Goal: Task Accomplishment & Management: Manage account settings

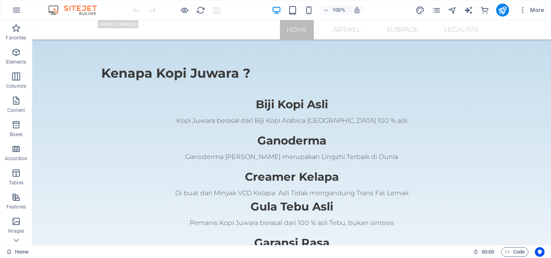
scroll to position [1330, 0]
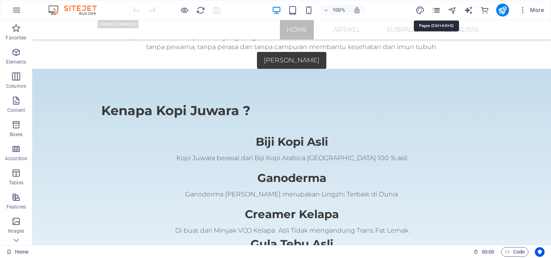
click at [434, 13] on icon "pages" at bounding box center [435, 10] width 9 height 9
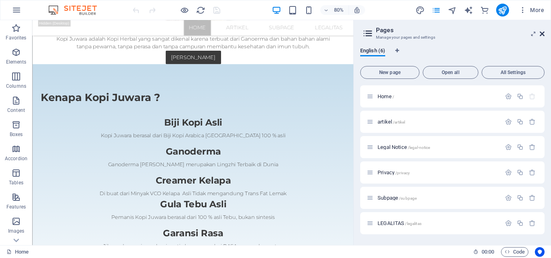
click at [542, 32] on icon at bounding box center [542, 34] width 5 height 6
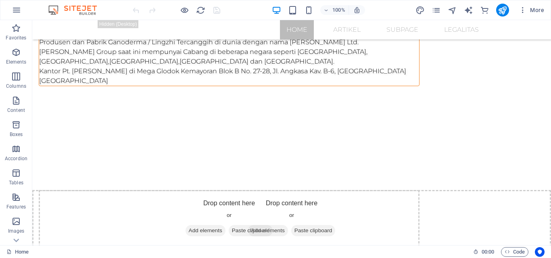
scroll to position [442, 0]
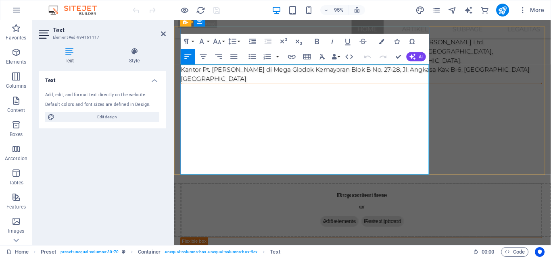
scroll to position [450, 0]
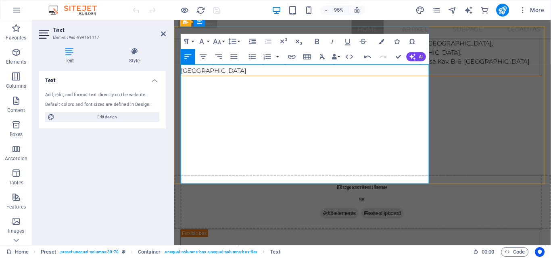
drag, startPoint x: 390, startPoint y: 179, endPoint x: 182, endPoint y: 72, distance: 234.1
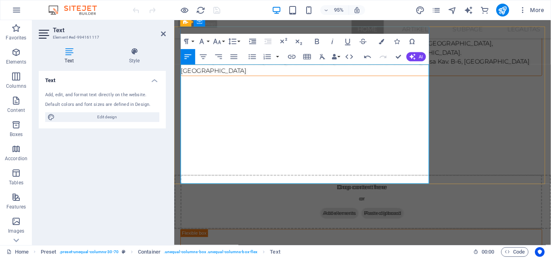
click at [222, 42] on button "Font Size" at bounding box center [218, 41] width 15 height 15
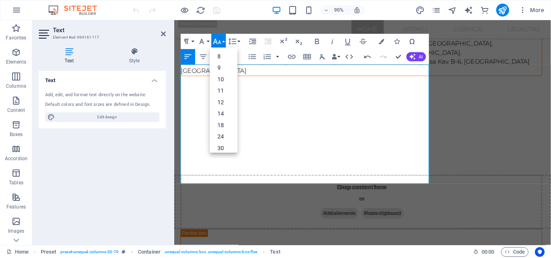
click at [222, 42] on button "Font Size" at bounding box center [218, 41] width 15 height 15
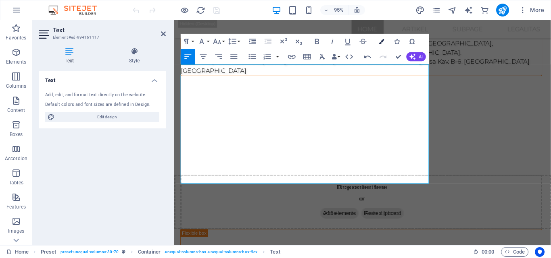
click at [381, 44] on icon "button" at bounding box center [381, 41] width 5 height 5
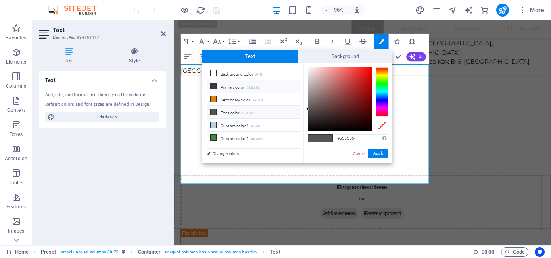
click at [217, 88] on li "Primary color #3a3a3a" at bounding box center [253, 86] width 93 height 13
click at [231, 76] on li "Background color #ffffff" at bounding box center [253, 73] width 93 height 13
click at [306, 67] on div at bounding box center [307, 66] width 3 height 3
click at [215, 111] on icon at bounding box center [213, 112] width 6 height 6
drag, startPoint x: 307, startPoint y: 110, endPoint x: 308, endPoint y: 133, distance: 22.6
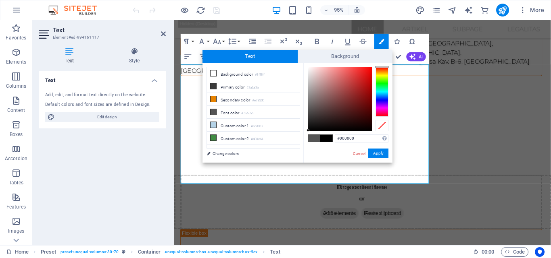
click at [308, 133] on div "#000000 Supported formats #0852ed rgb(8, 82, 237) rgba(8, 82, 237, 90%) hsv(221…" at bounding box center [347, 171] width 89 height 217
click at [307, 135] on div "#000000 Supported formats #0852ed rgb(8, 82, 237) rgba(8, 82, 237, 90%) hsv(221…" at bounding box center [347, 171] width 89 height 217
click at [258, 113] on li "Font color #555555" at bounding box center [253, 112] width 93 height 13
type input "#000000"
click at [324, 139] on span at bounding box center [326, 138] width 12 height 7
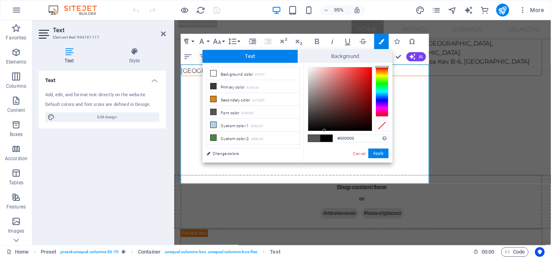
click at [324, 139] on span at bounding box center [326, 138] width 12 height 7
click at [376, 156] on button "Apply" at bounding box center [378, 154] width 20 height 10
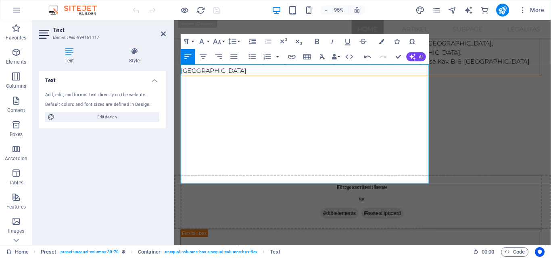
click at [371, 144] on div "Drag here to replace the existing content. Press “Ctrl” if you want to create a…" at bounding box center [362, 132] width 377 height 225
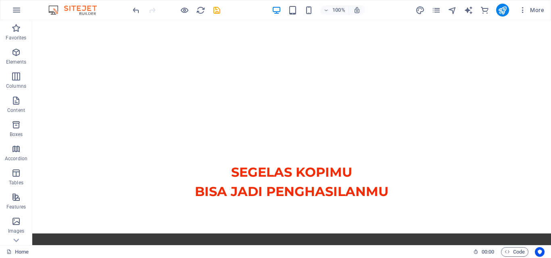
scroll to position [0, 0]
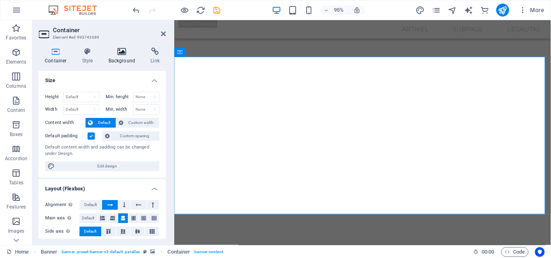
click at [126, 54] on icon at bounding box center [121, 52] width 39 height 8
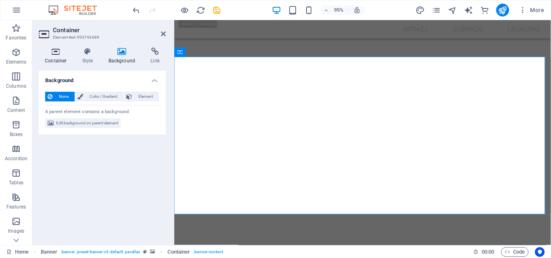
click at [55, 58] on h4 "Container" at bounding box center [58, 56] width 38 height 17
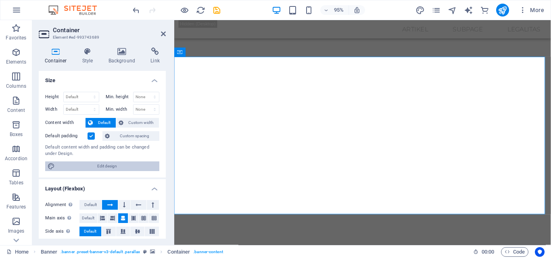
click at [102, 165] on span "Edit design" at bounding box center [107, 167] width 100 height 10
select select "px"
select select "300"
select select "px"
select select "rem"
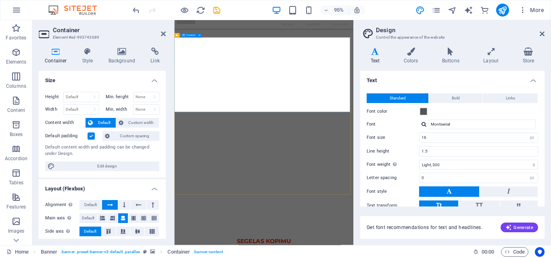
drag, startPoint x: 424, startPoint y: 342, endPoint x: 421, endPoint y: 281, distance: 60.9
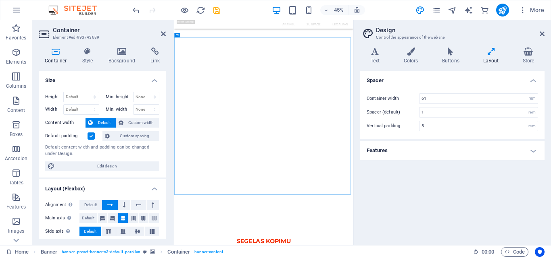
drag, startPoint x: 164, startPoint y: 146, endPoint x: 171, endPoint y: 170, distance: 25.4
click at [171, 170] on div "Container Style Background Link Size Height Default px rem % vh vw Min. height …" at bounding box center [102, 143] width 140 height 204
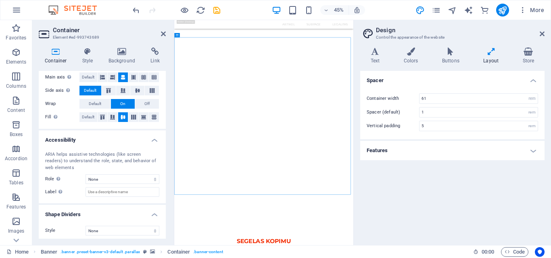
scroll to position [144, 0]
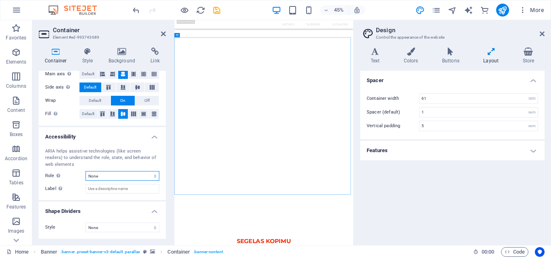
click at [132, 177] on select "None Alert Article Banner Comment Complementary Dialog Footer Header Marquee Pr…" at bounding box center [122, 176] width 74 height 10
click at [133, 228] on select "None Triangle Square Diagonal Polygon 1 Polygon 2 Zigzag Multiple Zigzags Waves…" at bounding box center [122, 228] width 74 height 10
click at [541, 35] on icon at bounding box center [542, 34] width 5 height 6
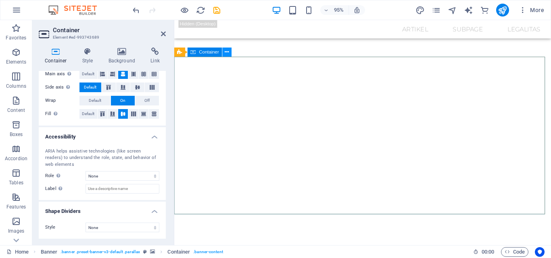
click at [225, 52] on icon at bounding box center [227, 52] width 4 height 8
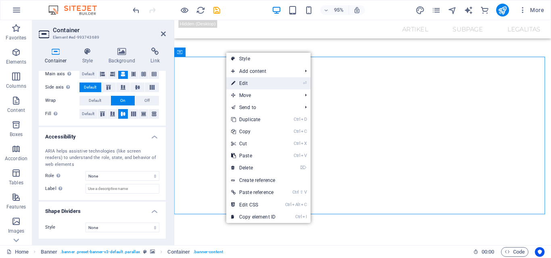
click at [242, 84] on link "⏎ Edit" at bounding box center [253, 83] width 54 height 12
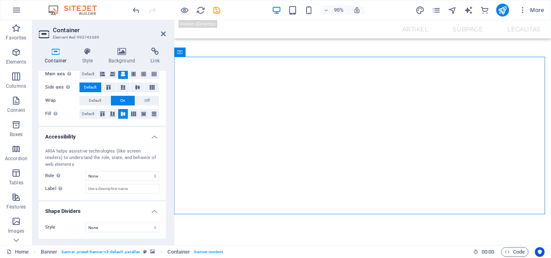
click at [155, 137] on h4 "Accessibility" at bounding box center [102, 134] width 127 height 15
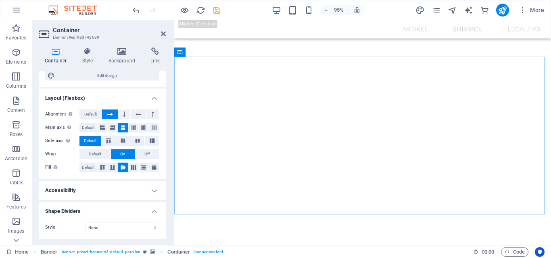
scroll to position [91, 0]
click at [127, 78] on span "Edit design" at bounding box center [107, 76] width 100 height 10
select select "rem"
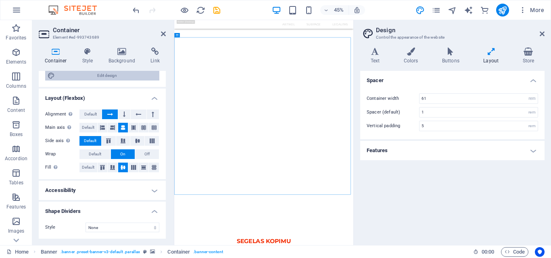
click at [127, 78] on span "Edit design" at bounding box center [107, 76] width 100 height 10
click at [540, 35] on icon at bounding box center [542, 34] width 5 height 6
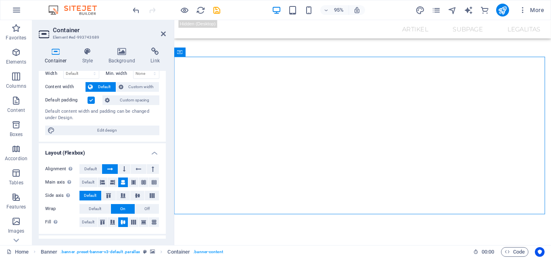
scroll to position [0, 0]
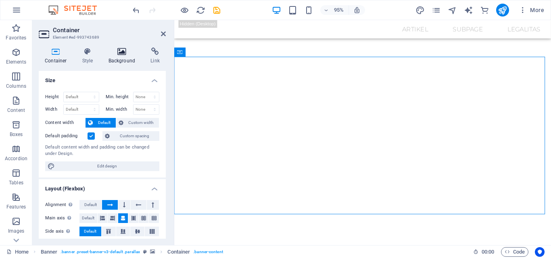
click at [120, 58] on h4 "Background" at bounding box center [123, 56] width 42 height 17
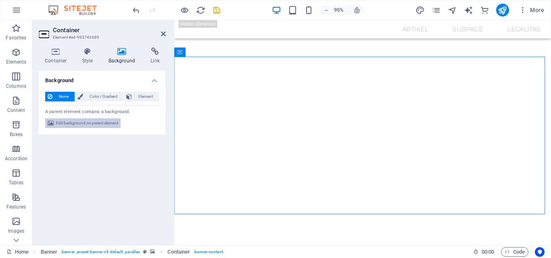
click at [108, 123] on span "Edit background on parent element" at bounding box center [87, 124] width 62 height 10
select select "ms"
select select "s"
select select "progressive"
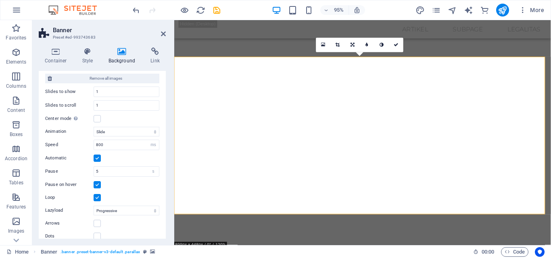
scroll to position [234, 0]
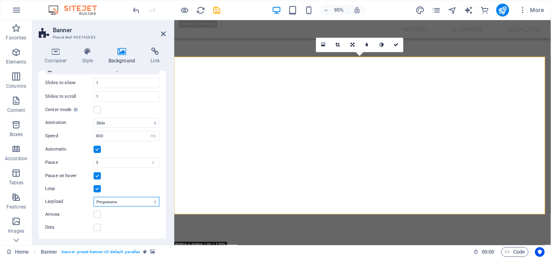
click at [133, 204] on select "Off On demand Progressive" at bounding box center [127, 202] width 66 height 10
click at [100, 215] on label at bounding box center [97, 214] width 7 height 7
click at [0, 0] on input "Arrows" at bounding box center [0, 0] width 0 height 0
click at [164, 35] on icon at bounding box center [163, 34] width 5 height 6
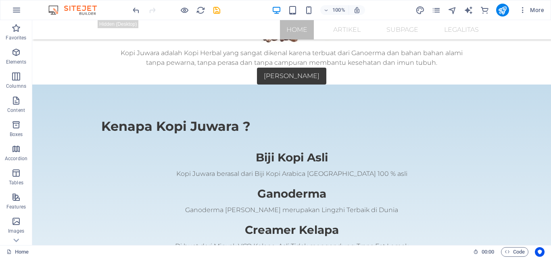
scroll to position [1316, 0]
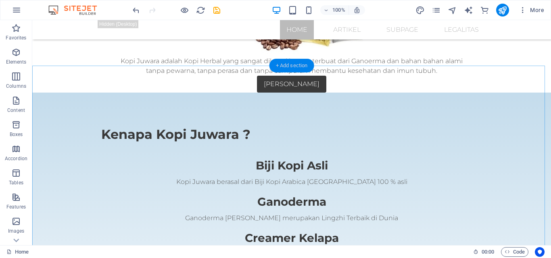
drag, startPoint x: 301, startPoint y: 69, endPoint x: 91, endPoint y: 60, distance: 210.2
click at [301, 69] on div "+ Add section" at bounding box center [291, 66] width 45 height 14
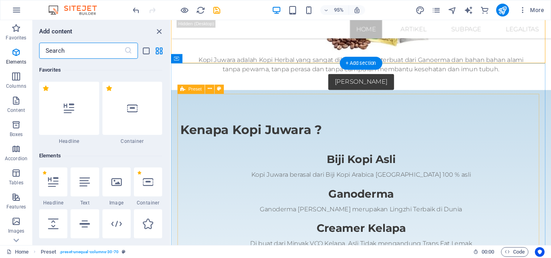
scroll to position [1411, 0]
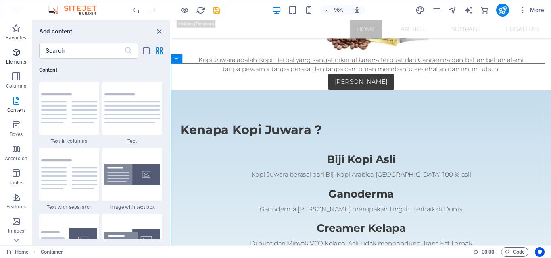
click at [16, 55] on icon "button" at bounding box center [16, 53] width 10 height 10
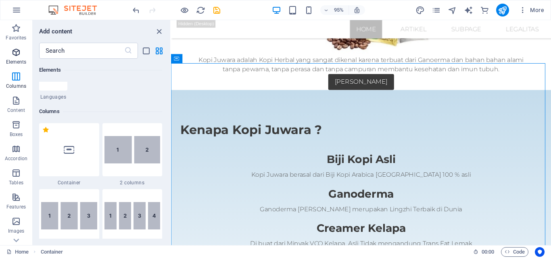
scroll to position [86, 0]
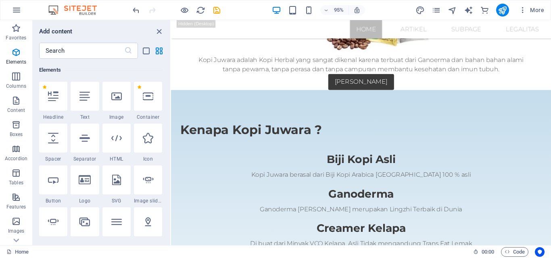
drag, startPoint x: 721, startPoint y: 178, endPoint x: 570, endPoint y: 152, distance: 153.8
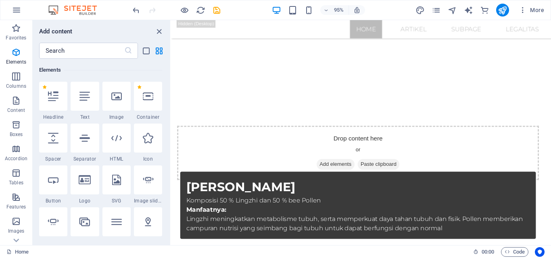
scroll to position [1853, 0]
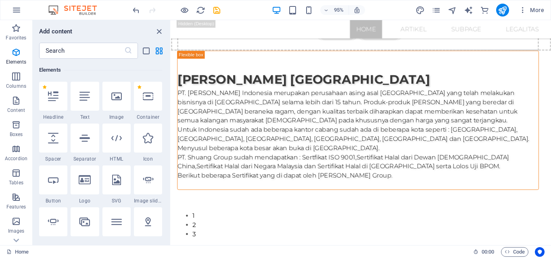
scroll to position [544, 0]
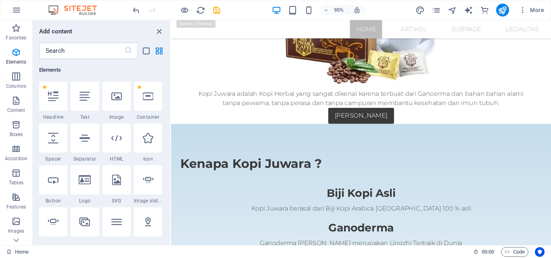
scroll to position [1297, 0]
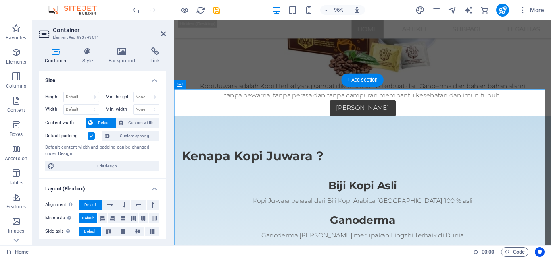
scroll to position [1307, 0]
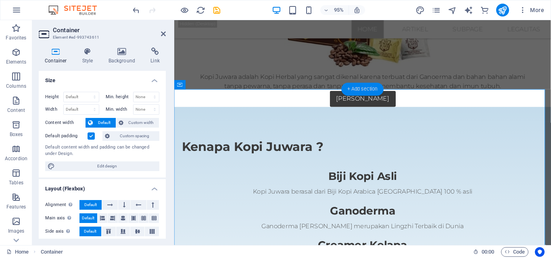
click at [354, 90] on div "+ Add section" at bounding box center [362, 89] width 42 height 13
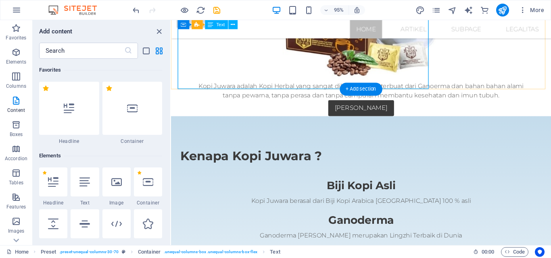
scroll to position [1411, 0]
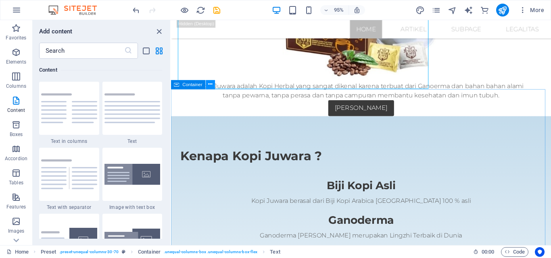
click at [211, 86] on icon at bounding box center [210, 85] width 4 height 8
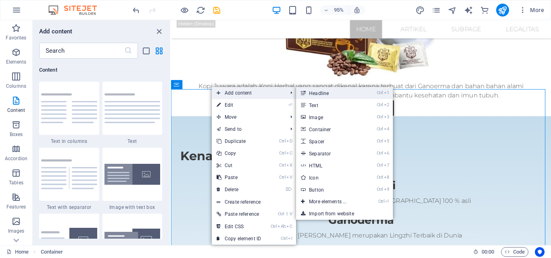
click at [314, 96] on link "Ctrl 1 Headline" at bounding box center [329, 93] width 67 height 12
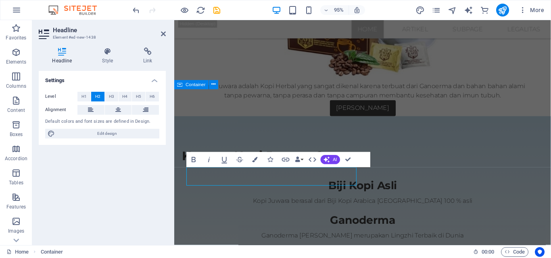
scroll to position [1307, 0]
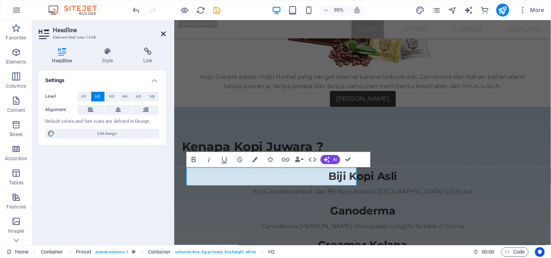
click at [163, 35] on icon at bounding box center [163, 34] width 5 height 6
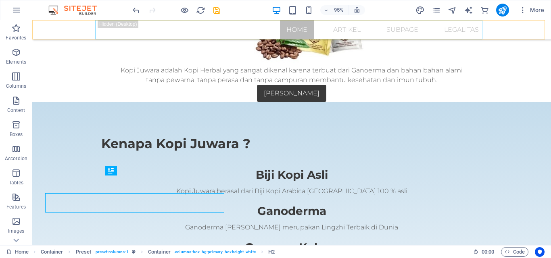
scroll to position [1288, 0]
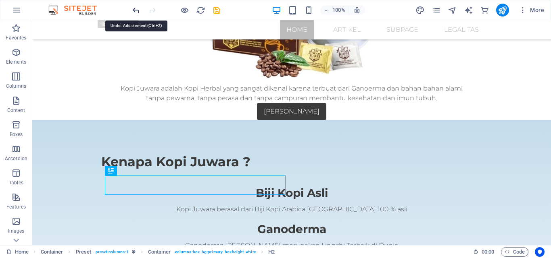
click at [135, 13] on icon "undo" at bounding box center [135, 10] width 9 height 9
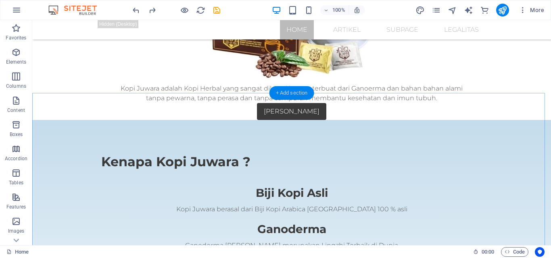
click at [279, 97] on div "+ Add section" at bounding box center [291, 93] width 45 height 14
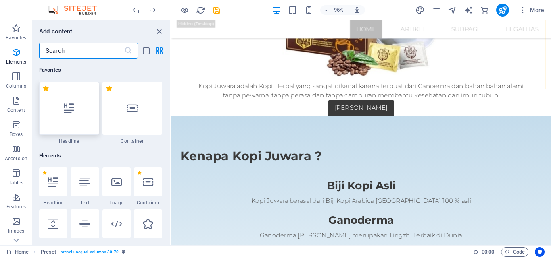
scroll to position [1411, 0]
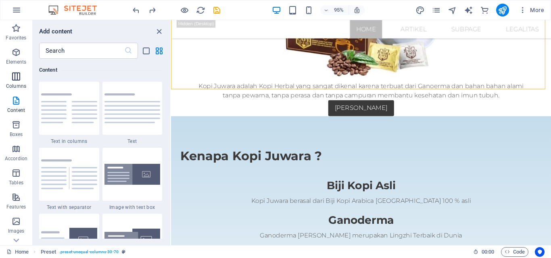
click at [18, 76] on icon "button" at bounding box center [16, 77] width 10 height 10
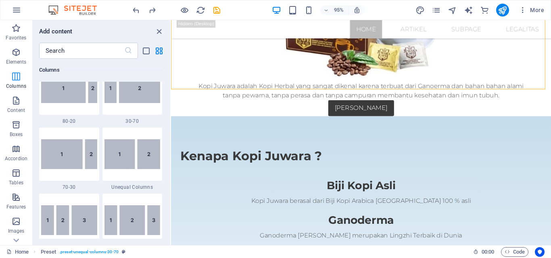
scroll to position [399, 0]
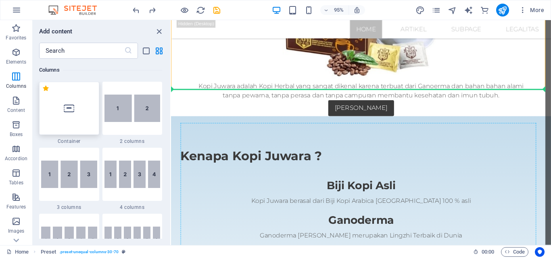
click at [76, 115] on div at bounding box center [69, 108] width 60 height 53
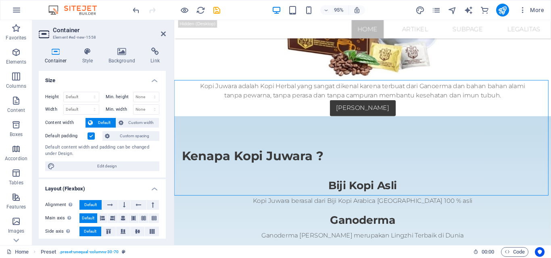
scroll to position [1307, 0]
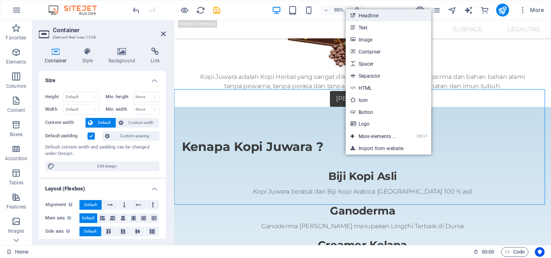
click at [379, 17] on link "Headline" at bounding box center [388, 15] width 85 height 12
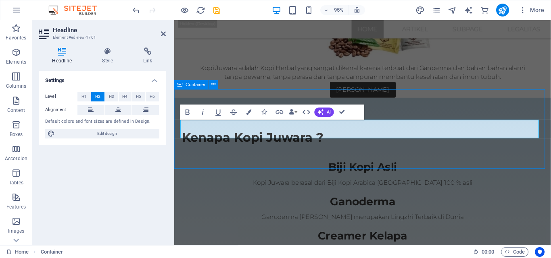
scroll to position [1288, 0]
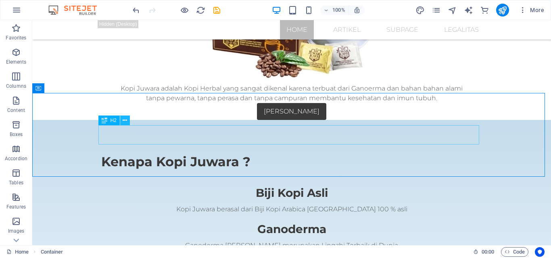
click at [125, 122] on icon at bounding box center [125, 121] width 4 height 8
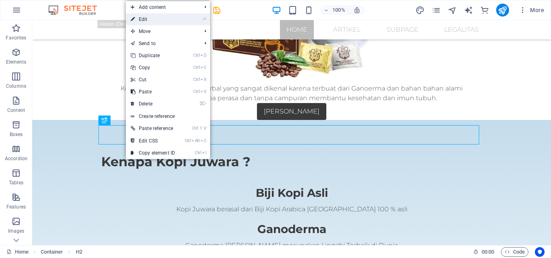
click at [202, 18] on li "⏎ Edit" at bounding box center [168, 19] width 84 height 12
click at [192, 20] on li "⏎ Edit" at bounding box center [168, 19] width 84 height 12
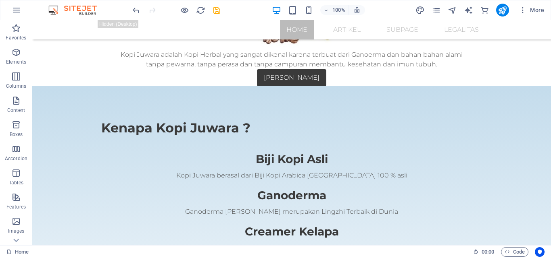
scroll to position [1348, 0]
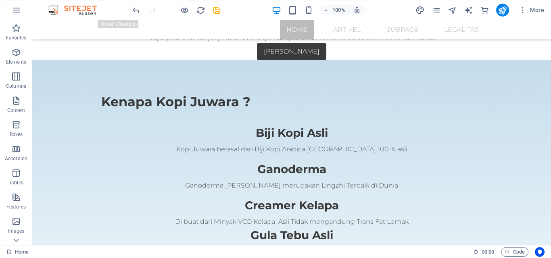
drag, startPoint x: 546, startPoint y: 160, endPoint x: 583, endPoint y: 186, distance: 44.5
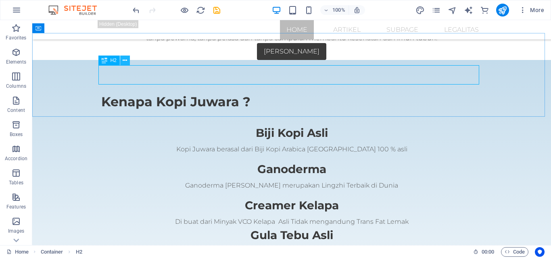
click at [125, 63] on icon at bounding box center [125, 60] width 4 height 8
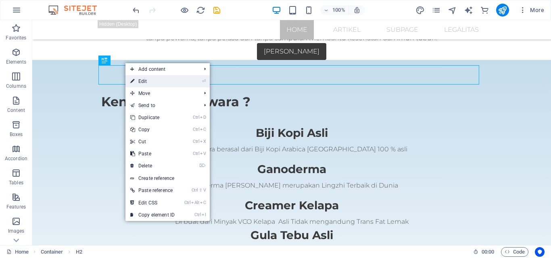
click at [141, 82] on link "⏎ Edit" at bounding box center [152, 81] width 54 height 12
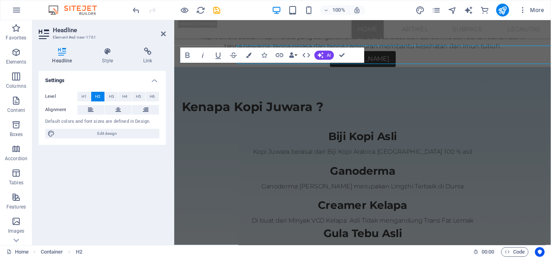
scroll to position [1367, 0]
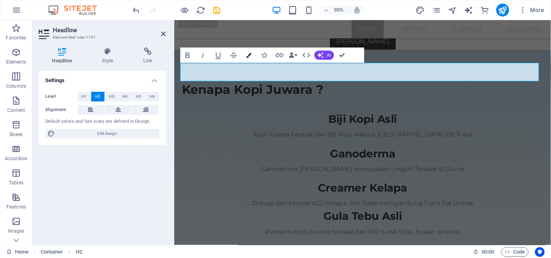
click at [249, 57] on icon "button" at bounding box center [248, 54] width 5 height 5
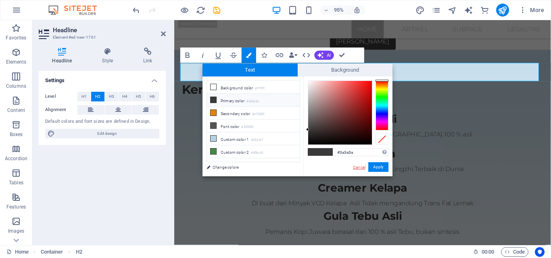
click at [361, 166] on link "Cancel" at bounding box center [359, 168] width 14 height 6
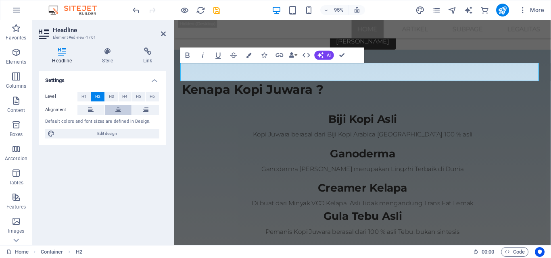
click at [118, 112] on icon at bounding box center [118, 110] width 6 height 10
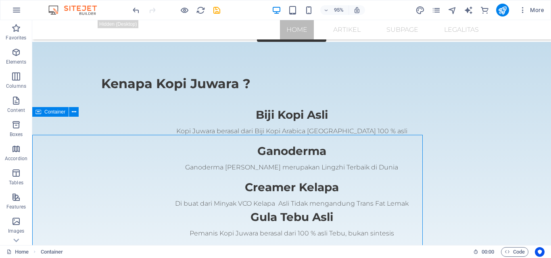
scroll to position [1348, 0]
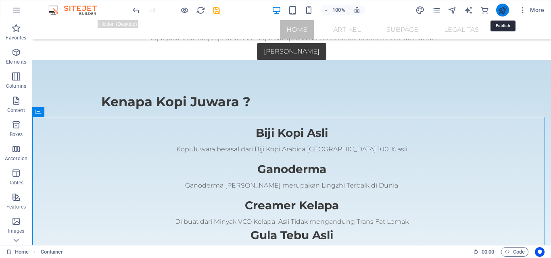
click at [502, 13] on icon "publish" at bounding box center [502, 10] width 9 height 9
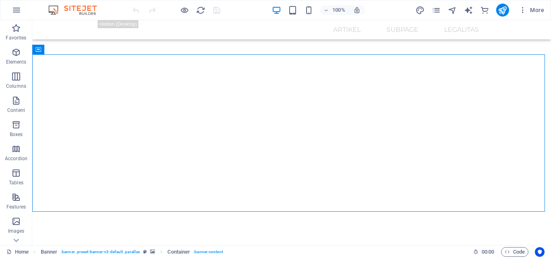
scroll to position [35, 0]
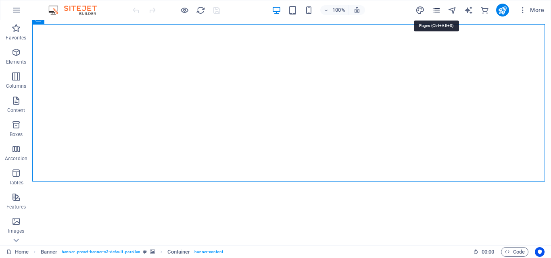
click at [433, 10] on icon "pages" at bounding box center [435, 10] width 9 height 9
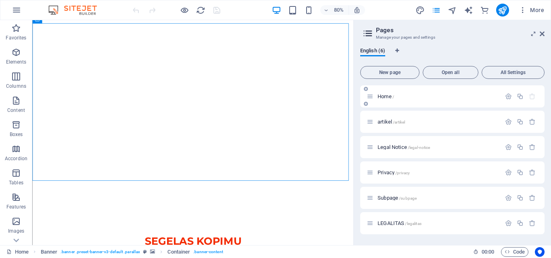
click at [442, 104] on div "Home /" at bounding box center [452, 96] width 184 height 22
click at [508, 98] on icon "button" at bounding box center [508, 96] width 7 height 7
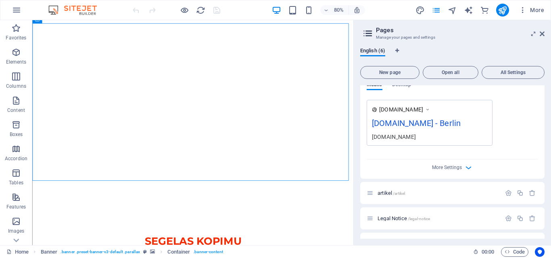
scroll to position [203, 0]
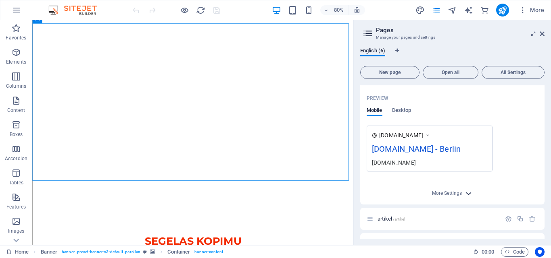
click at [469, 192] on icon "button" at bounding box center [468, 193] width 9 height 9
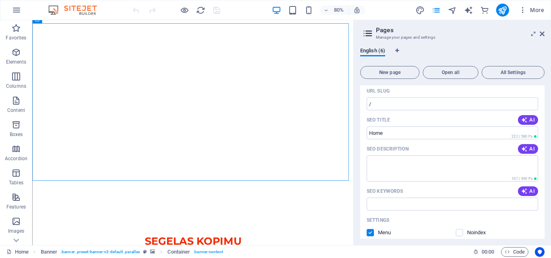
scroll to position [45, 0]
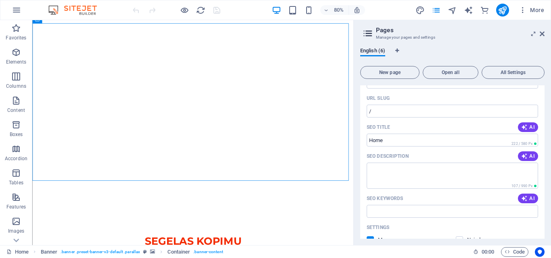
drag, startPoint x: 542, startPoint y: 103, endPoint x: 543, endPoint y: 94, distance: 9.3
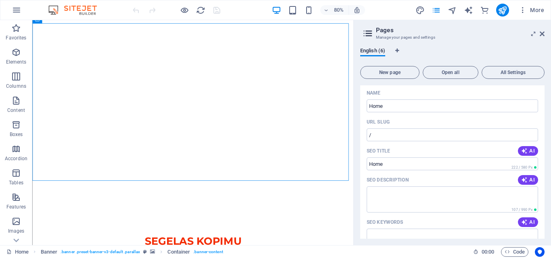
scroll to position [0, 0]
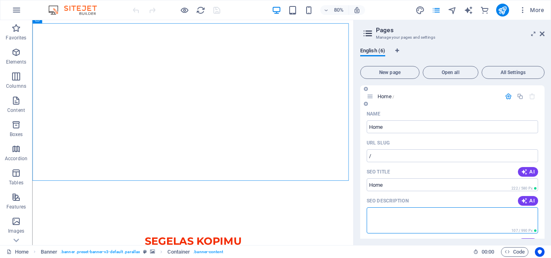
click at [485, 218] on textarea "SEO Description" at bounding box center [452, 221] width 171 height 26
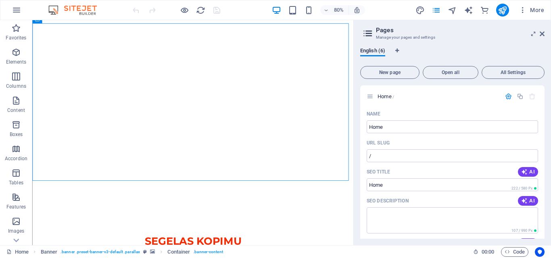
drag, startPoint x: 545, startPoint y: 121, endPoint x: 545, endPoint y: 132, distance: 10.9
click at [545, 132] on div "English (6) New page Open all All Settings Home / Name Home ​ URL SLUG / ​ SEO …" at bounding box center [452, 143] width 197 height 204
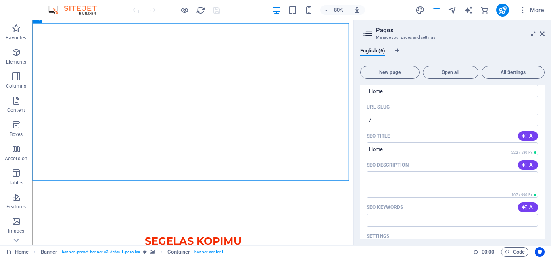
scroll to position [34, 0]
click at [477, 119] on input "/" at bounding box center [452, 121] width 171 height 13
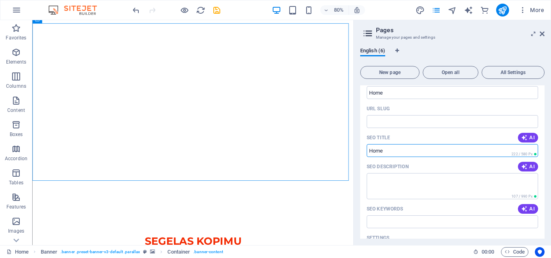
click at [454, 156] on input "SEO Title" at bounding box center [452, 150] width 171 height 13
click at [455, 150] on input "SEO Title" at bounding box center [452, 150] width 171 height 13
click at [446, 182] on textarea "SEO Description" at bounding box center [452, 186] width 171 height 26
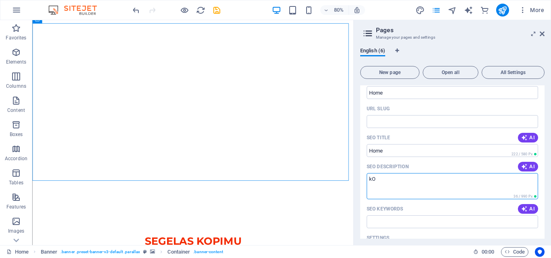
type textarea "k"
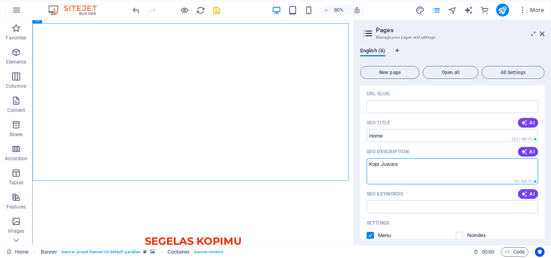
scroll to position [0, 0]
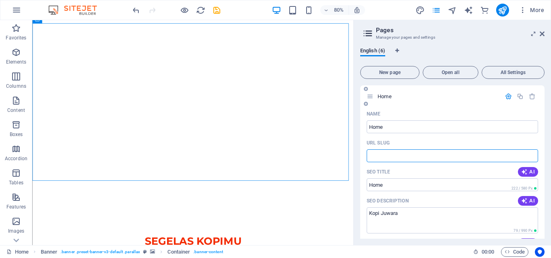
click at [458, 152] on input "URL SLUG" at bounding box center [452, 156] width 171 height 13
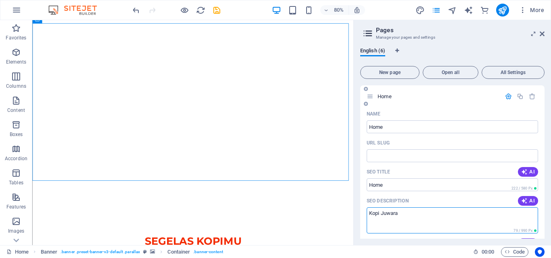
click at [390, 211] on textarea "Kopi Juwara" at bounding box center [452, 221] width 171 height 26
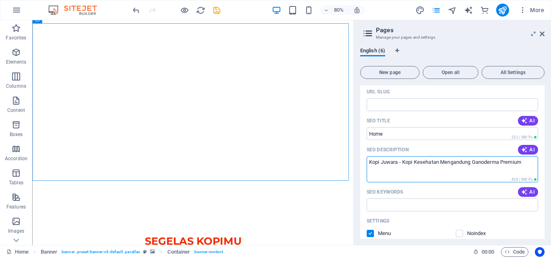
scroll to position [53, 0]
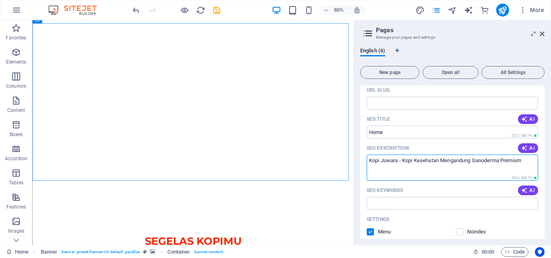
drag, startPoint x: 443, startPoint y: 161, endPoint x: 472, endPoint y: 163, distance: 28.7
click at [472, 163] on textarea "Kopi Juwara - Kopi Kesehatan Mengandung Ganoderma Premium" at bounding box center [452, 168] width 171 height 26
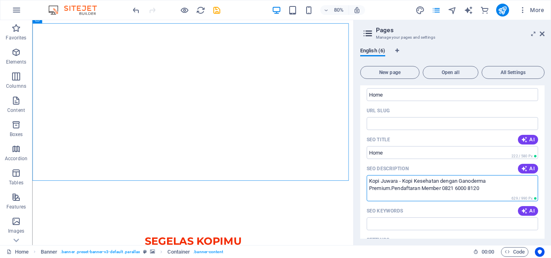
scroll to position [35, 0]
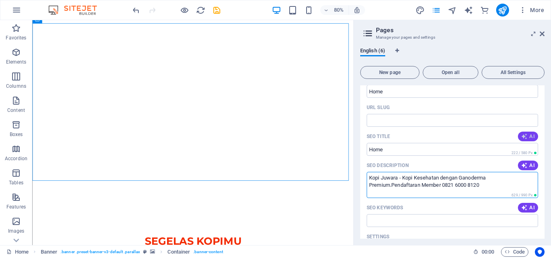
type textarea "Kopi Juwara - Kopi Kesehatan dengan Ganoderma Premium.Pendaftaran Member 0821 6…"
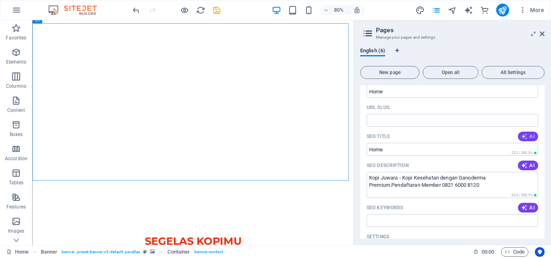
click at [523, 138] on icon "button" at bounding box center [524, 136] width 6 height 6
click at [473, 154] on input "Coffee Juwara: Boost Your Income" at bounding box center [452, 149] width 171 height 13
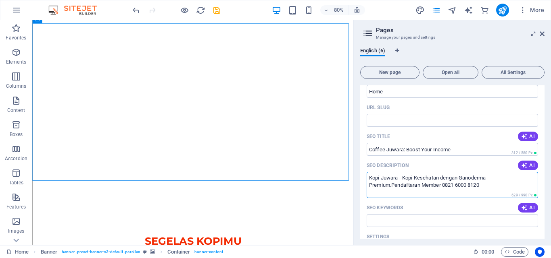
drag, startPoint x: 485, startPoint y: 185, endPoint x: 363, endPoint y: 177, distance: 122.5
click at [434, 147] on input "Coffee Juwara: Boost Your Income" at bounding box center [452, 149] width 171 height 13
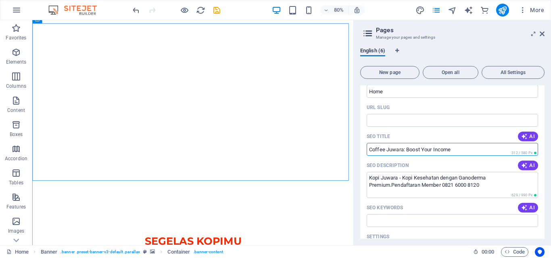
click at [457, 148] on input "Coffee Juwara: Boost Your Income" at bounding box center [452, 149] width 171 height 13
drag, startPoint x: 457, startPoint y: 148, endPoint x: 361, endPoint y: 158, distance: 97.3
click at [447, 146] on input "Kopi Juwara | Kopi Sehat" at bounding box center [452, 149] width 171 height 13
type input "Kopi Juwara | Kopi Sehat - Kopi Herbal dengan Ganoderma Premium"
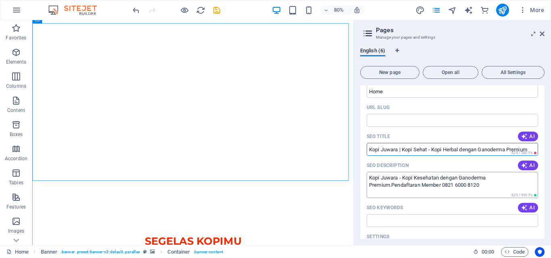
click at [446, 177] on textarea "Kopi Juwara - Kopi Kesehatan dengan Ganoderma Premium.Pendaftaran Member 0821 6…" at bounding box center [452, 185] width 171 height 26
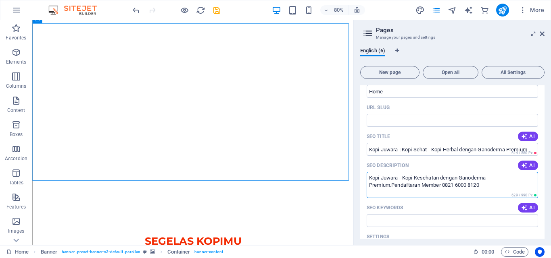
drag, startPoint x: 485, startPoint y: 186, endPoint x: 404, endPoint y: 177, distance: 82.0
drag, startPoint x: 404, startPoint y: 177, endPoint x: 435, endPoint y: 183, distance: 31.6
click at [435, 183] on textarea "Kopi Juwara - Kopi Kesehatan dengan Ganoderma Premium.Pendaftaran Member 0821 6…" at bounding box center [452, 185] width 171 height 26
drag, startPoint x: 435, startPoint y: 183, endPoint x: 449, endPoint y: 183, distance: 14.5
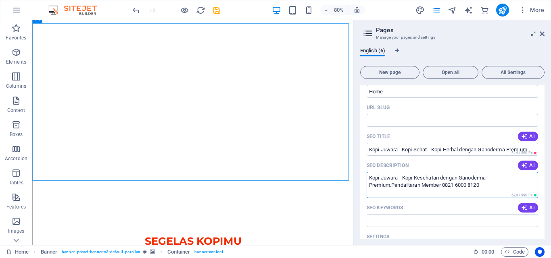
click at [449, 183] on textarea "Kopi Juwara - Kopi Kesehatan dengan Ganoderma Premium.Pendaftaran Member 0821 6…" at bounding box center [452, 185] width 171 height 26
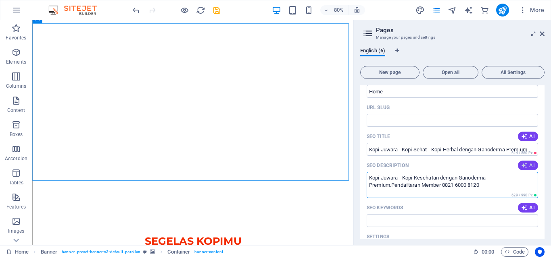
click at [528, 164] on span "AI" at bounding box center [528, 166] width 14 height 6
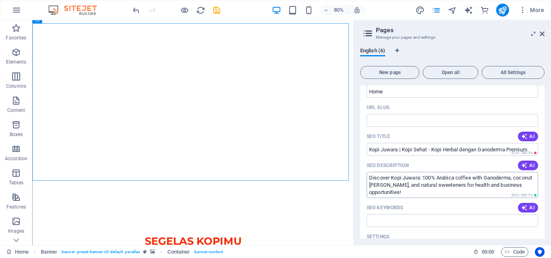
click at [391, 179] on textarea "Discover Kopi Juwara: 100% Arabica coffee with Ganoderma, coconut [PERSON_NAME]…" at bounding box center [452, 185] width 171 height 26
drag, startPoint x: 488, startPoint y: 178, endPoint x: 474, endPoint y: 178, distance: 13.7
click at [474, 178] on textarea "Kopi Juwara: 100% Biji Kopi Arabica [GEOGRAPHIC_DATA] dengan Ganoderma coconut …" at bounding box center [452, 185] width 171 height 26
click at [495, 178] on textarea "Kopi Juwara: 100% Biji Kopi Arabica [GEOGRAPHIC_DATA] diperkaya Ganoderma Cream…" at bounding box center [452, 185] width 171 height 26
click at [398, 186] on textarea "Kopi Juwara: 100% Biji Kopi Arabica [GEOGRAPHIC_DATA] diperkaya [PERSON_NAME] C…" at bounding box center [452, 185] width 171 height 26
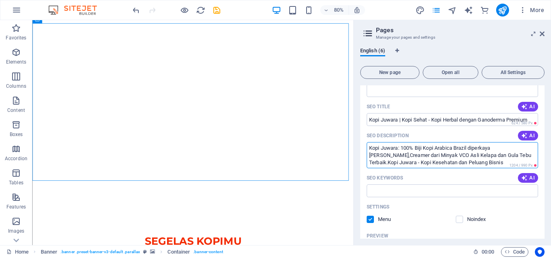
scroll to position [66, 0]
type textarea "Kopi Juwara: 100% Biji Kopi Arabica Brazil diperkaya [PERSON_NAME],Creamer dari…"
click at [458, 121] on input "Kopi Juwara | Kopi Sehat - Kopi Herbal dengan Ganoderma Premium" at bounding box center [452, 119] width 171 height 13
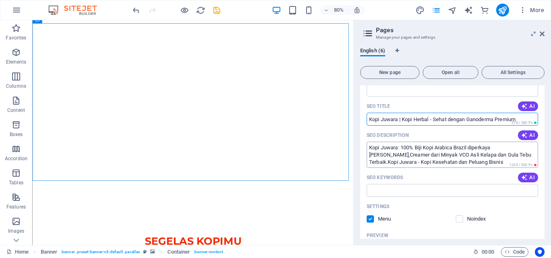
type input "Kopi Juwara | Kopi Herbal - Sehat dengan Ganoderma Premium"
click at [453, 148] on textarea "Kopi Juwara: 100% Biji Kopi Arabica Brazil diperkaya [PERSON_NAME],Creamer dari…" at bounding box center [452, 155] width 171 height 26
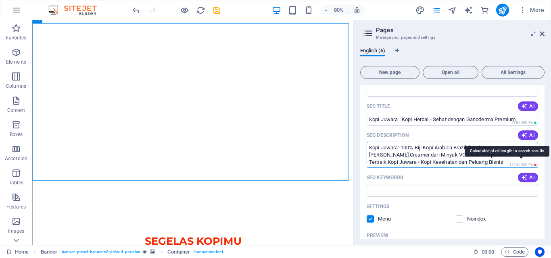
drag, startPoint x: 422, startPoint y: 161, endPoint x: 506, endPoint y: 163, distance: 84.3
click at [506, 163] on div "Kopi Juwara: 100% Biji Kopi Arabica Brazil diperkaya [PERSON_NAME] Ganoderma,[P…" at bounding box center [452, 155] width 171 height 26
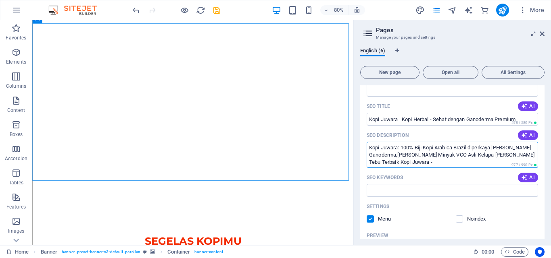
drag, startPoint x: 429, startPoint y: 155, endPoint x: 468, endPoint y: 156, distance: 38.3
click at [468, 156] on textarea "Kopi Juwara: 100% Biji Kopi Arabica Brazil diperkaya [PERSON_NAME] Ganoderma,[P…" at bounding box center [452, 155] width 171 height 26
click at [448, 155] on textarea "Kopi Juwara: 100% Biji Kopi Arabica Brazil diperkaya [PERSON_NAME] Ganoderma,[P…" at bounding box center [452, 155] width 171 height 26
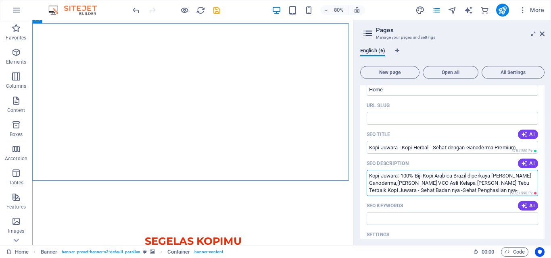
scroll to position [38, 0]
drag, startPoint x: 470, startPoint y: 175, endPoint x: 492, endPoint y: 177, distance: 22.2
click at [492, 177] on textarea "Kopi Juwara: 100% Biji Kopi Arabica Brazil diperkaya [PERSON_NAME] Ganoderma,[P…" at bounding box center [452, 183] width 171 height 26
click at [473, 175] on textarea "Kopi Juwara: 100% Biji Kopi Arabica [GEOGRAPHIC_DATA] , [PERSON_NAME] Ganoderma…" at bounding box center [452, 183] width 171 height 26
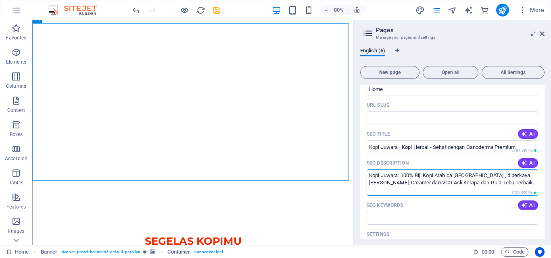
scroll to position [0, 0]
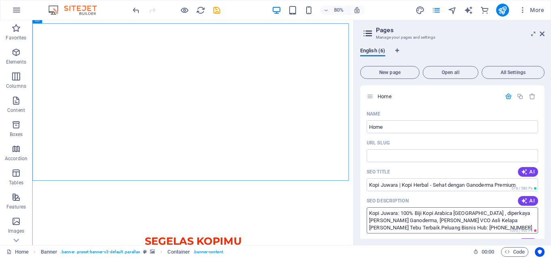
type textarea "Kopi Juwara: 100% Biji Kopi Arabica [GEOGRAPHIC_DATA] , diperkaya [PERSON_NAME]…"
drag, startPoint x: 544, startPoint y: 114, endPoint x: 545, endPoint y: 129, distance: 15.3
click at [545, 129] on div "English (6) New page Open all All Settings Home Name Home ​ URL SLUG ​ SEO Titl…" at bounding box center [452, 143] width 197 height 204
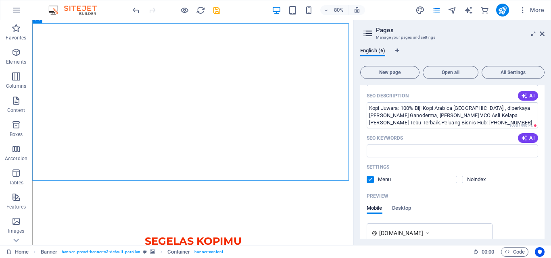
scroll to position [111, 0]
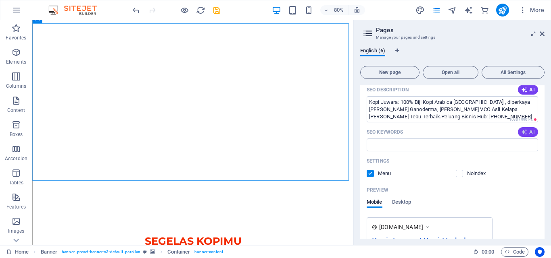
click at [519, 129] on button "AI" at bounding box center [528, 132] width 20 height 10
click at [498, 146] on input "Kopi Juwara, Ganoderma [PERSON_NAME], biji kopi Arabica [GEOGRAPHIC_DATA], kese…" at bounding box center [452, 145] width 171 height 13
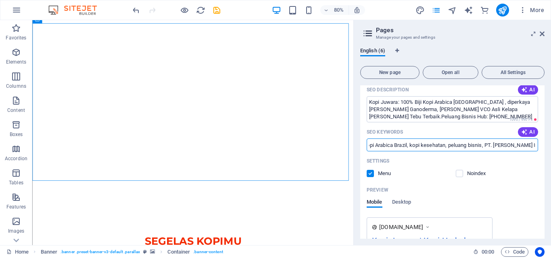
scroll to position [0, 106]
click at [534, 146] on input "Kopi Juwara, Ganoderma [PERSON_NAME], kopi Arabica Brazil, kopi kesehatan, pelu…" at bounding box center [452, 145] width 171 height 13
click at [529, 145] on input "Kopi Juwara, Ganoderma [PERSON_NAME], kopi Arabica Brazil, kopi kesehatan, pelu…" at bounding box center [452, 145] width 171 height 13
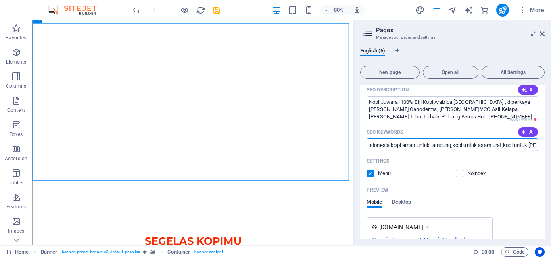
click at [534, 146] on input "Kopi Juwara, Ganoderma [PERSON_NAME], kopi Arabica Brazil, kopi kesehatan, pelu…" at bounding box center [452, 145] width 171 height 13
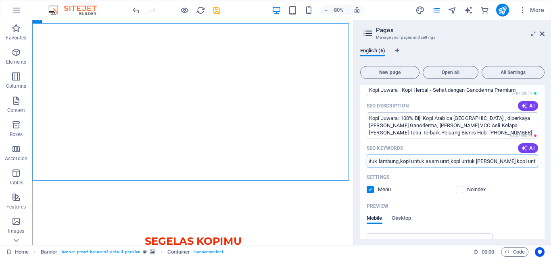
scroll to position [87, 0]
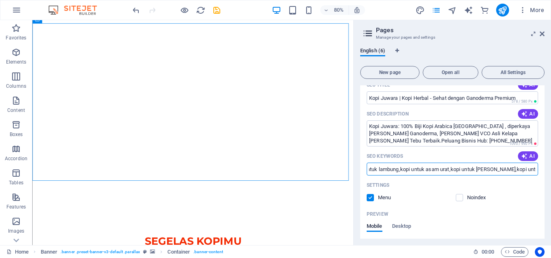
drag, startPoint x: 515, startPoint y: 168, endPoint x: 521, endPoint y: 169, distance: 5.8
click at [521, 169] on input "Kopi Juwara, Ganoderma [PERSON_NAME], kopi Arabica Brazil, kopi kesehatan, pelu…" at bounding box center [452, 169] width 171 height 13
type input "Kopi Juwara, Ganoderma [PERSON_NAME], kopi Arabica Brazil, kopi kesehatan, pelu…"
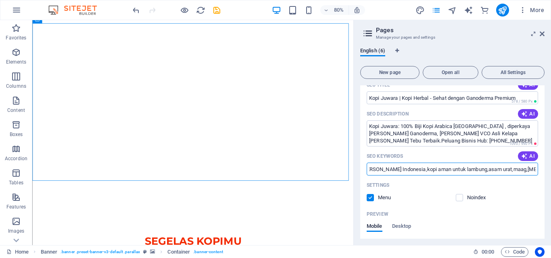
scroll to position [0, 0]
drag, startPoint x: 544, startPoint y: 136, endPoint x: 543, endPoint y: 148, distance: 11.8
click at [547, 140] on div "English (6) New page Open all All Settings Home Name Home ​ URL SLUG ​ SEO Titl…" at bounding box center [452, 143] width 197 height 204
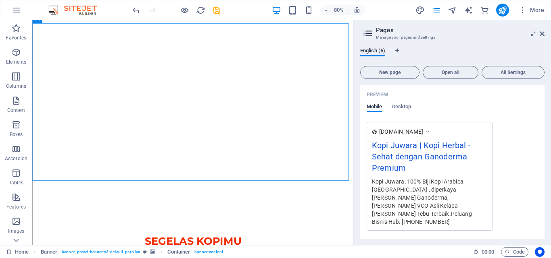
scroll to position [210, 0]
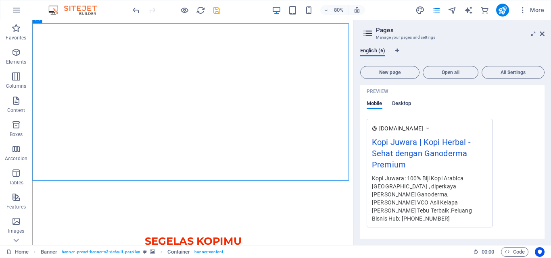
click at [409, 104] on span "Desktop" at bounding box center [401, 104] width 19 height 11
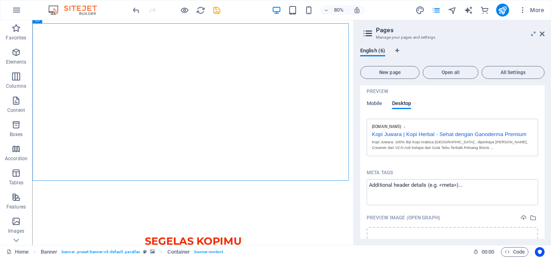
drag, startPoint x: 542, startPoint y: 159, endPoint x: 544, endPoint y: 169, distance: 9.4
click at [544, 169] on div "Home Name Home ​ URL SLUG ​ SEO Title AI Kopi Juwara | Kopi Herbal - Sehat deng…" at bounding box center [452, 162] width 184 height 154
click at [479, 185] on textarea "Meta tags ​" at bounding box center [452, 192] width 171 height 26
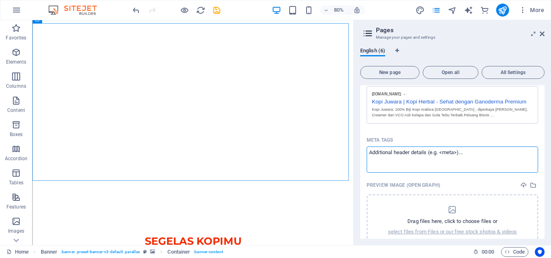
scroll to position [212, 0]
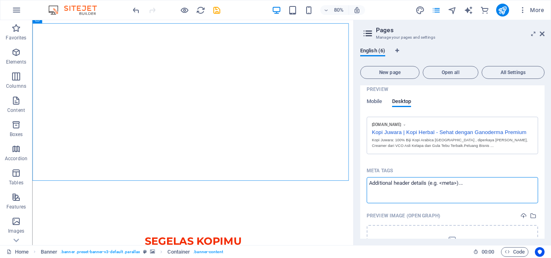
drag, startPoint x: 441, startPoint y: 184, endPoint x: 457, endPoint y: 183, distance: 15.8
click at [457, 183] on textarea "Meta tags ​" at bounding box center [452, 190] width 171 height 26
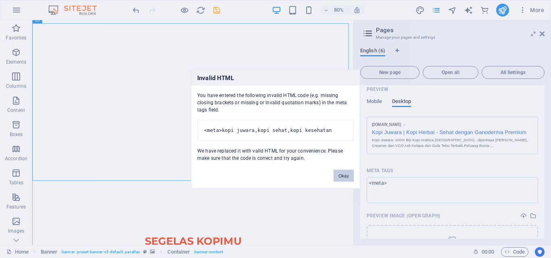
drag, startPoint x: 544, startPoint y: 172, endPoint x: 338, endPoint y: 181, distance: 206.3
click at [338, 181] on button "Okay" at bounding box center [343, 176] width 20 height 12
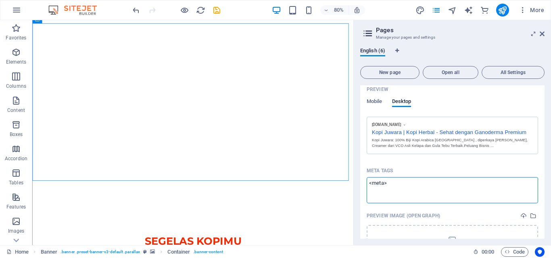
click at [392, 185] on textarea "<meta>" at bounding box center [452, 190] width 171 height 26
click at [382, 165] on body "[DOMAIN_NAME] Home Favorites Elements Columns Content Boxes Accordion Tables Fe…" at bounding box center [275, 129] width 551 height 258
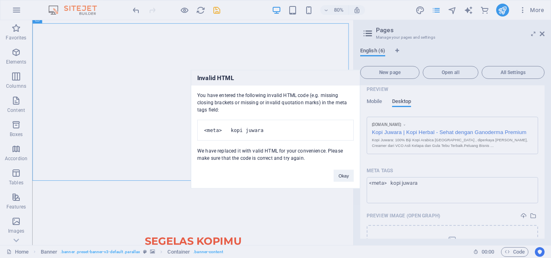
type textarea "<meta>"
click at [341, 177] on button "Okay" at bounding box center [343, 176] width 20 height 12
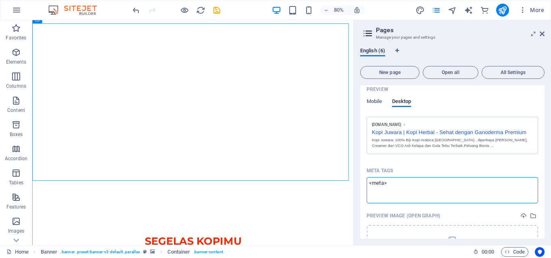
click at [394, 183] on textarea "<meta>" at bounding box center [452, 190] width 171 height 26
click at [387, 183] on textarea "<meta>" at bounding box center [452, 190] width 171 height 26
click at [383, 184] on textarea "<meta>" at bounding box center [452, 190] width 171 height 26
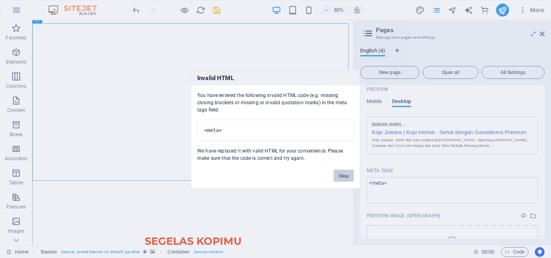
click at [343, 180] on button "Okay" at bounding box center [343, 176] width 20 height 12
click at [345, 178] on button "Okay" at bounding box center [343, 176] width 20 height 12
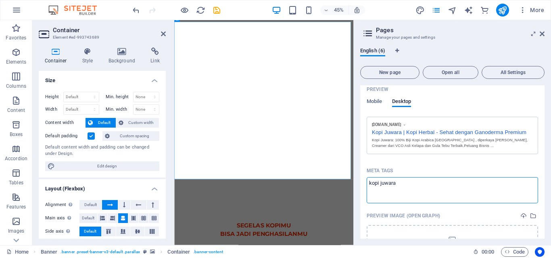
type textarea "kopi juwara"
click at [427, 170] on body "[DOMAIN_NAME] Home Favorites Elements Columns Content Boxes Accordion Tables Fe…" at bounding box center [275, 129] width 551 height 258
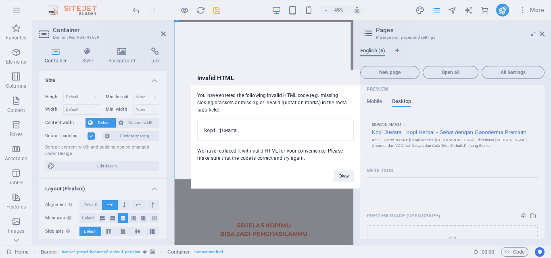
drag, startPoint x: 304, startPoint y: 163, endPoint x: 196, endPoint y: 90, distance: 130.6
type textarea "You have entered the following invalid HTML code (e.g. missing closing brackets…"
click at [196, 90] on div "You have entered the following invalid HTML code (e.g. missing closing brackets…" at bounding box center [275, 123] width 169 height 76
copy div "You have entered the following invalid HTML code (e.g. missing closing brackets…"
click at [276, 71] on h3 "Invalid HTML" at bounding box center [275, 77] width 169 height 15
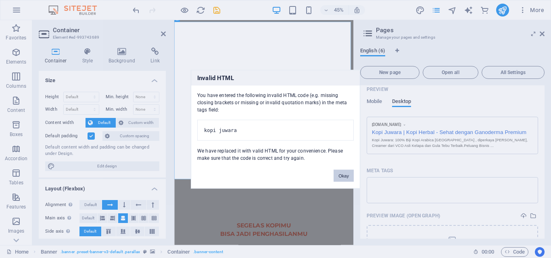
click at [341, 179] on button "Okay" at bounding box center [343, 176] width 20 height 12
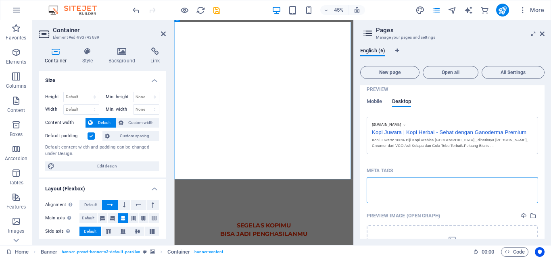
click at [374, 181] on textarea "Meta tags ​" at bounding box center [452, 190] width 171 height 26
paste textarea "<meta name="keywords" content="kopi juwara, kopi herbal, ganoderma, kopi arabic…"
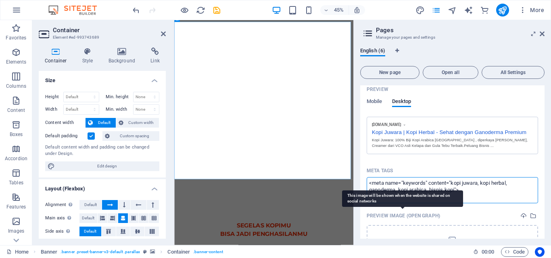
click at [393, 214] on body "[DOMAIN_NAME] Home Favorites Elements Columns Content Boxes Accordion Tables Fe…" at bounding box center [275, 129] width 551 height 258
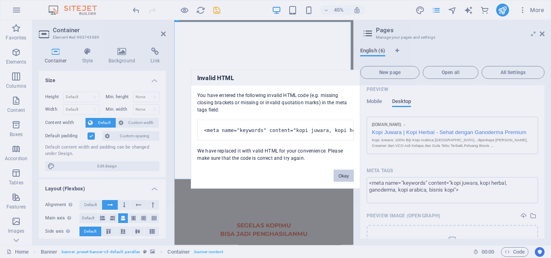
click at [342, 179] on button "Okay" at bounding box center [343, 176] width 20 height 12
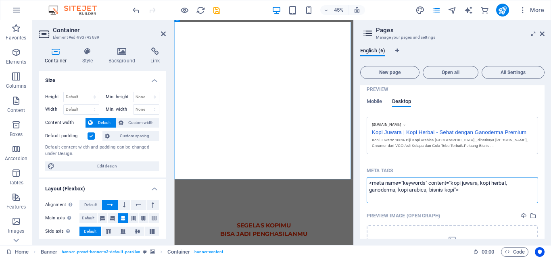
click at [414, 193] on textarea "<meta name="keywords" content="kopi juwara, kopi herbal, ganoderma, kopi arabic…" at bounding box center [452, 190] width 171 height 26
drag, startPoint x: 448, startPoint y: 182, endPoint x: 430, endPoint y: 183, distance: 18.2
click at [430, 183] on textarea "<meta name="keywords" content="kopi juwara, kopi herbal, ganoderma, kopi arabic…" at bounding box center [452, 190] width 171 height 26
type textarea "<meta name="keywords" kopi="kopi juwara, kopi herbal, ganoderma, kopi arabica, …"
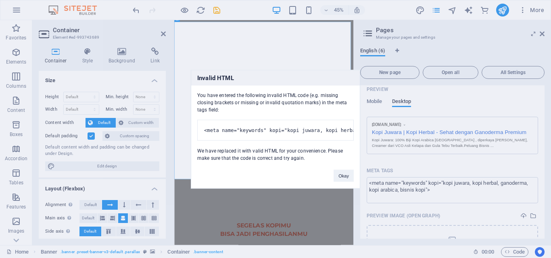
click at [431, 220] on body "[DOMAIN_NAME] Home Favorites Elements Columns Content Boxes Accordion Tables Fe…" at bounding box center [275, 129] width 551 height 258
click at [350, 182] on button "Okay" at bounding box center [343, 176] width 20 height 12
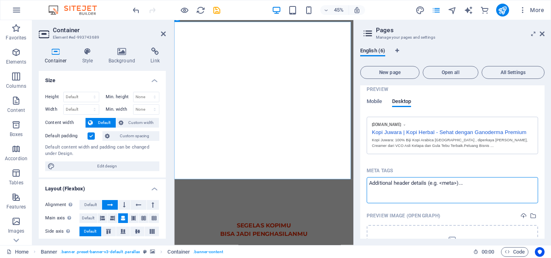
click at [428, 185] on textarea "Meta tags ​" at bounding box center [452, 190] width 171 height 26
paste textarea "<meta name="description" content="Kopi Juwara: 100% Biji Kopi Arabica Brazil, d…"
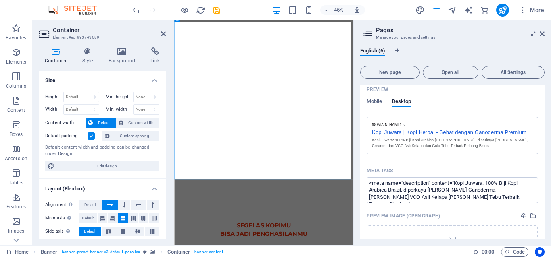
click at [472, 211] on div "Preview Image (Open Graph)" at bounding box center [452, 216] width 171 height 12
click at [448, 215] on div "Preview Image (Open Graph)" at bounding box center [452, 216] width 171 height 12
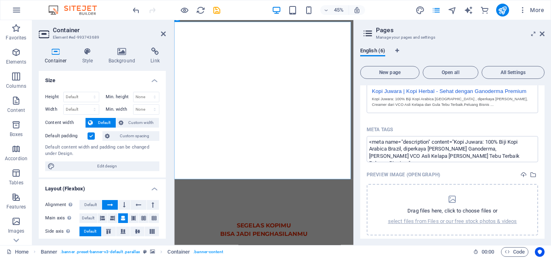
scroll to position [287, 0]
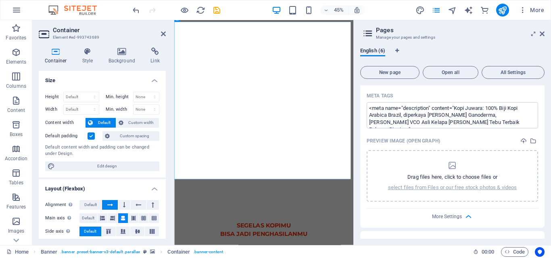
click at [546, 198] on div "English (6) New page Open all All Settings Home Name Home ​ URL SLUG ​ SEO Titl…" at bounding box center [452, 143] width 197 height 204
click at [487, 124] on textarea "<meta name="description" content="Kopi Juwara: 100% Biji Kopi Arabica Brazil, d…" at bounding box center [452, 115] width 171 height 26
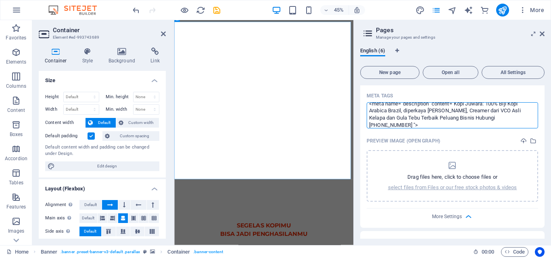
type textarea "<meta name="description" content="Kopi Juwara: 100% Biji Kopi Arabica Brazil, d…"
click at [488, 140] on div "Preview Image (Open Graph)" at bounding box center [452, 141] width 171 height 12
click at [467, 177] on p "Drag files here, click to choose files or" at bounding box center [452, 177] width 90 height 7
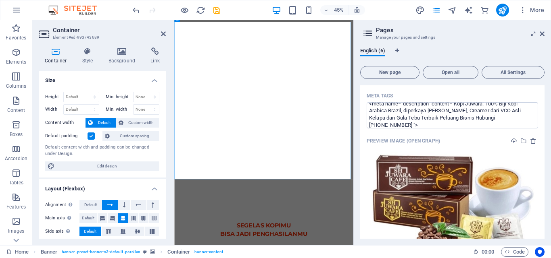
drag, startPoint x: 542, startPoint y: 167, endPoint x: 547, endPoint y: 192, distance: 24.7
click at [547, 192] on div "English (6) New page Open all All Settings Home Name Home ​ URL SLUG ​ SEO Titl…" at bounding box center [452, 143] width 197 height 204
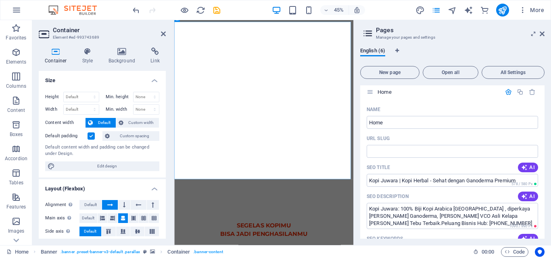
scroll to position [0, 0]
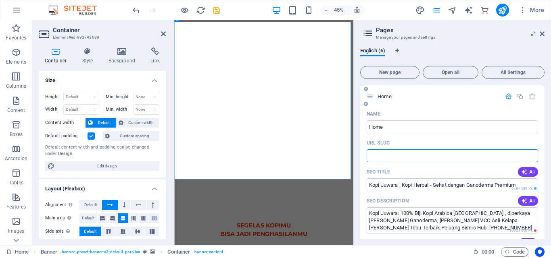
click at [457, 151] on input "URL SLUG" at bounding box center [452, 156] width 171 height 13
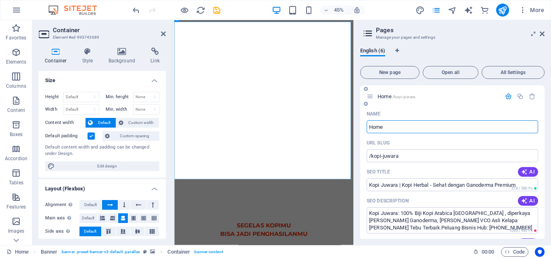
click at [393, 125] on input "Home" at bounding box center [452, 127] width 171 height 13
drag, startPoint x: 393, startPoint y: 125, endPoint x: 363, endPoint y: 131, distance: 30.4
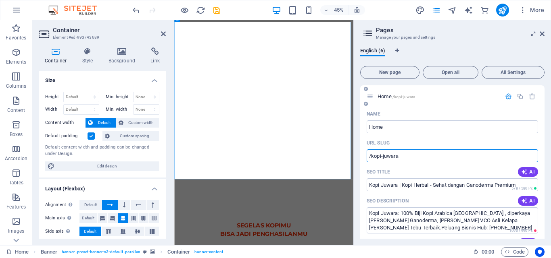
click at [406, 160] on input "/kopi-juwara" at bounding box center [452, 156] width 171 height 13
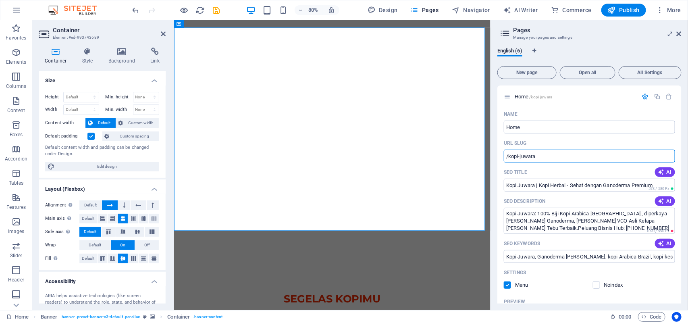
drag, startPoint x: 536, startPoint y: 0, endPoint x: 497, endPoint y: 18, distance: 43.3
click at [497, 18] on div "80% Design Pages Navigator AI Writer Commerce Publish More" at bounding box center [344, 9] width 688 height 19
drag, startPoint x: 680, startPoint y: 140, endPoint x: 684, endPoint y: 170, distance: 30.1
click at [550, 170] on div "English (6) New page Open all All Settings Home /kopi-juwara Name Home ​ URL SL…" at bounding box center [589, 175] width 197 height 269
drag, startPoint x: 682, startPoint y: 158, endPoint x: 684, endPoint y: 180, distance: 22.7
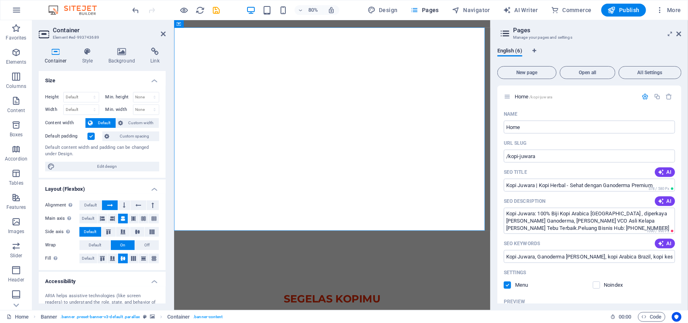
click at [550, 180] on div "English (6) New page Open all All Settings Home /kopi-juwara Name Home ​ URL SL…" at bounding box center [589, 175] width 197 height 269
click at [550, 155] on input "/kopi-juwara" at bounding box center [589, 156] width 171 height 13
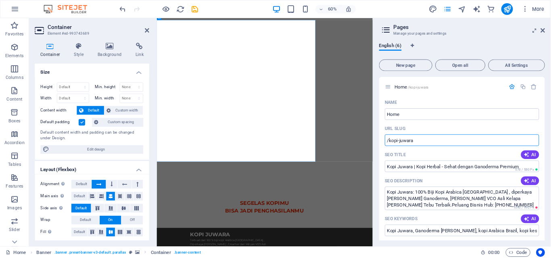
scroll to position [4, 0]
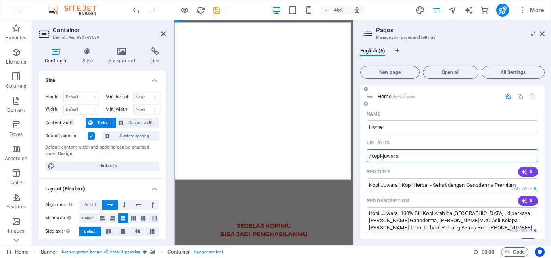
drag, startPoint x: 681, startPoint y: 0, endPoint x: 402, endPoint y: 155, distance: 318.4
click at [402, 155] on input "/kopi-juwara" at bounding box center [452, 156] width 171 height 13
type input "/"
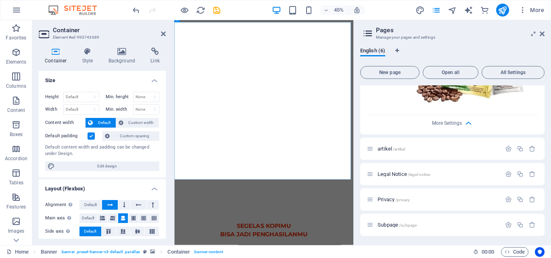
scroll to position [461, 0]
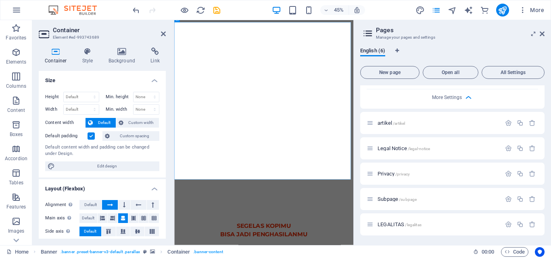
click at [366, 35] on icon at bounding box center [368, 33] width 12 height 11
click at [373, 50] on span "English (6)" at bounding box center [372, 51] width 25 height 11
click at [443, 96] on span "More Settings" at bounding box center [447, 98] width 30 height 6
click at [541, 33] on icon at bounding box center [542, 34] width 5 height 6
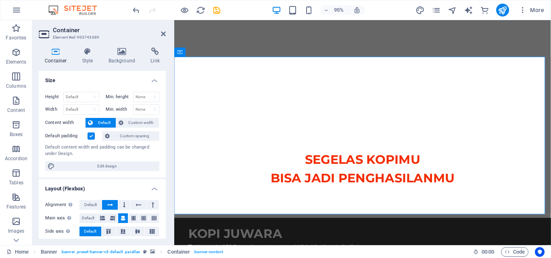
scroll to position [0, 0]
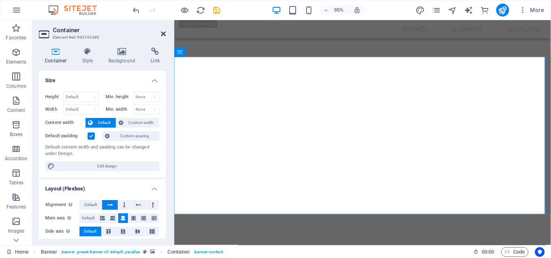
click at [161, 33] on icon at bounding box center [163, 34] width 5 height 6
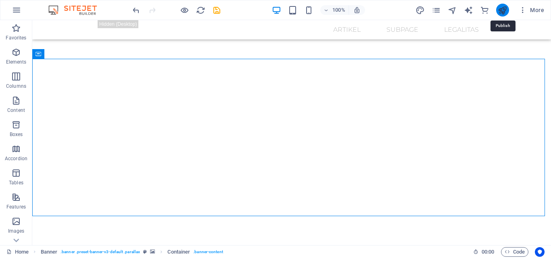
click at [500, 13] on icon "publish" at bounding box center [502, 10] width 9 height 9
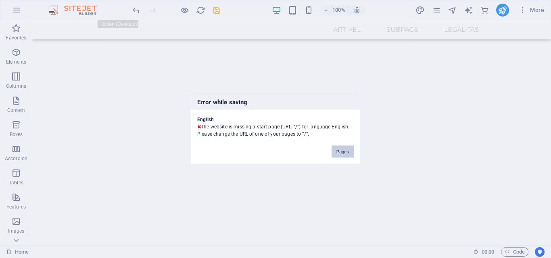
click at [346, 150] on button "Pages" at bounding box center [342, 152] width 22 height 12
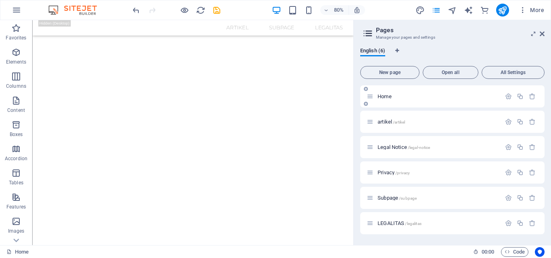
click at [419, 98] on p "Home" at bounding box center [437, 96] width 121 height 5
click at [508, 94] on icon "button" at bounding box center [508, 96] width 7 height 7
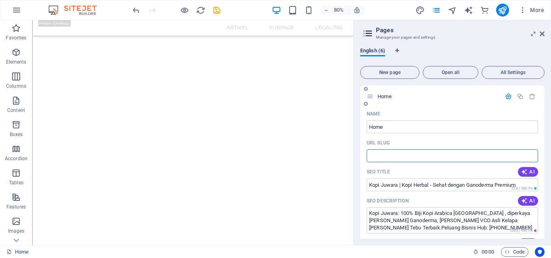
click at [437, 155] on input "URL SLUG" at bounding box center [452, 156] width 171 height 13
type input "/"
click at [502, 113] on div "Name" at bounding box center [452, 114] width 171 height 13
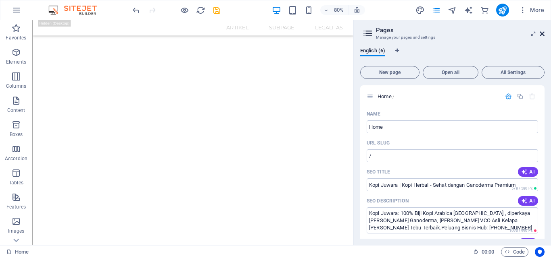
click at [543, 35] on icon at bounding box center [542, 34] width 5 height 6
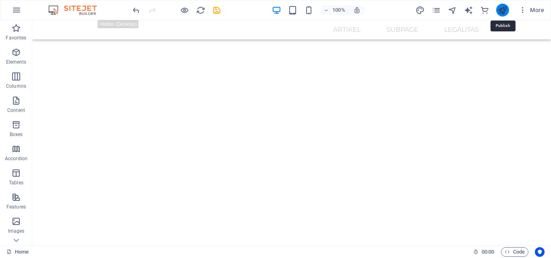
click at [504, 10] on icon "publish" at bounding box center [502, 10] width 9 height 9
